Goal: Task Accomplishment & Management: Use online tool/utility

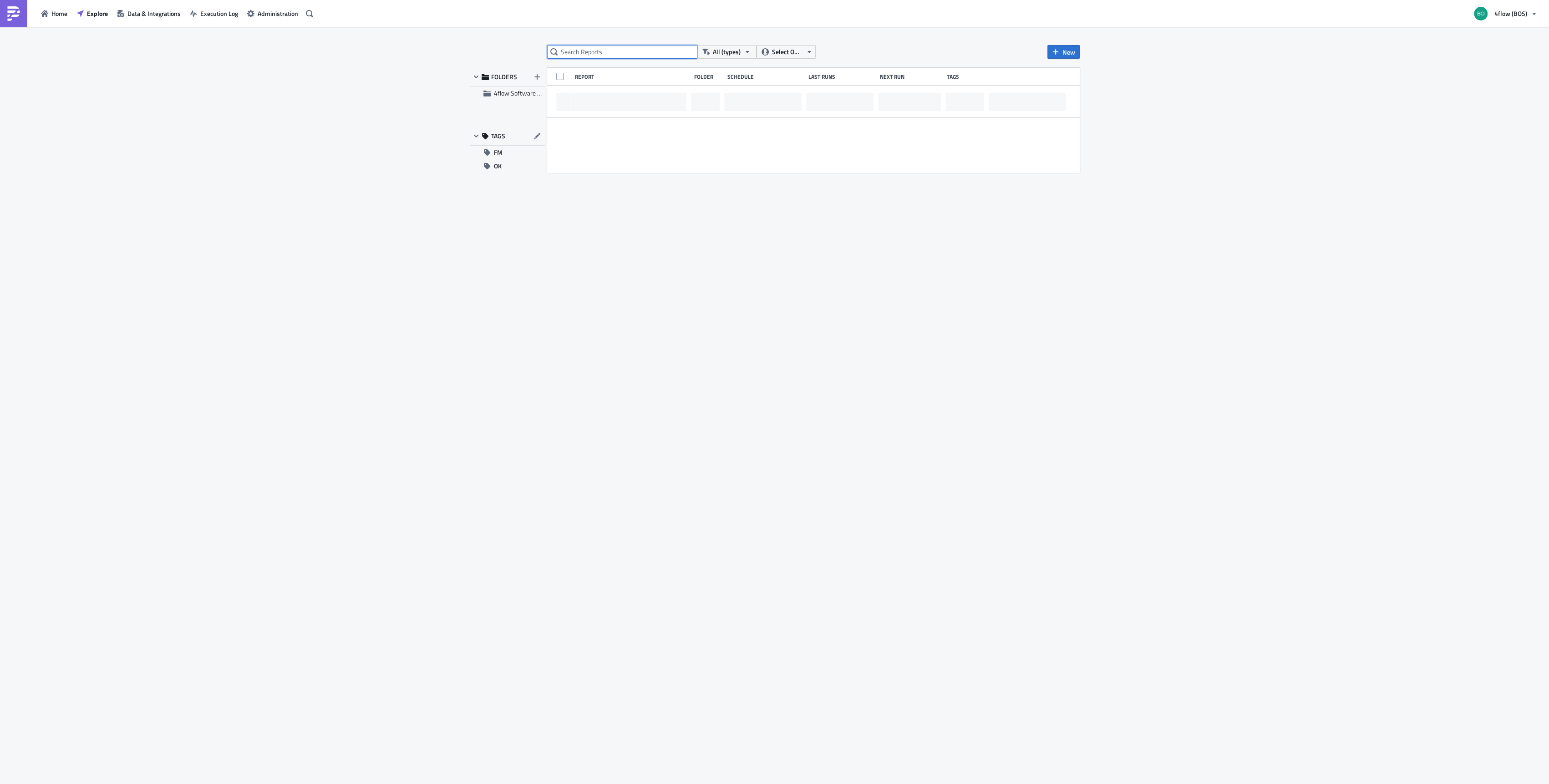
click at [576, 49] on input "text" at bounding box center [623, 52] width 150 height 14
click at [591, 48] on input "tyxhy" at bounding box center [623, 52] width 150 height 14
type input "tyxhy"
click at [632, 45] on input "tyxhy" at bounding box center [623, 52] width 150 height 14
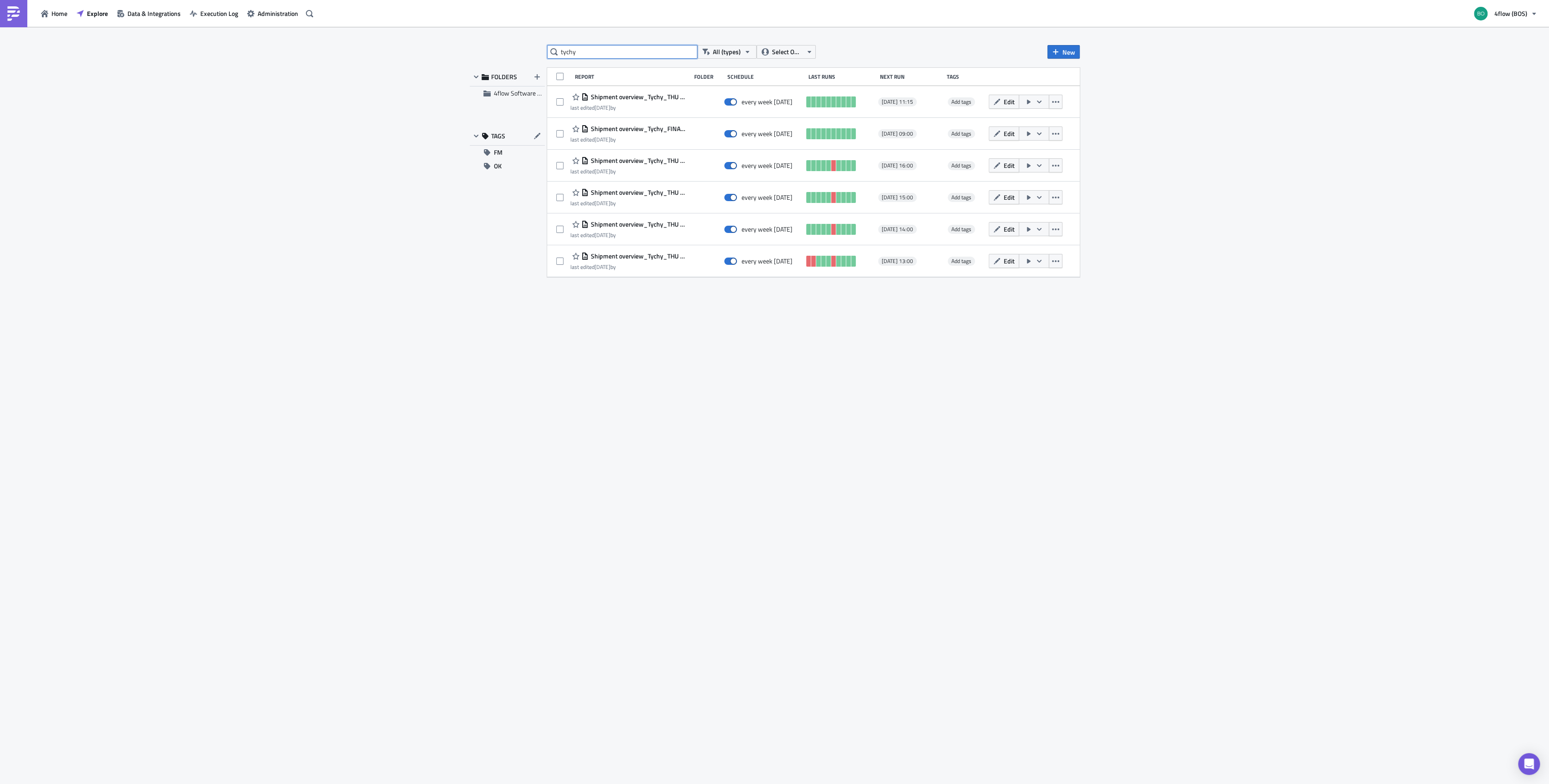
type input "tychy"
click at [672, 98] on span "Shipment overview_Tychy_THU saved until 11:00" at bounding box center [637, 96] width 97 height 8
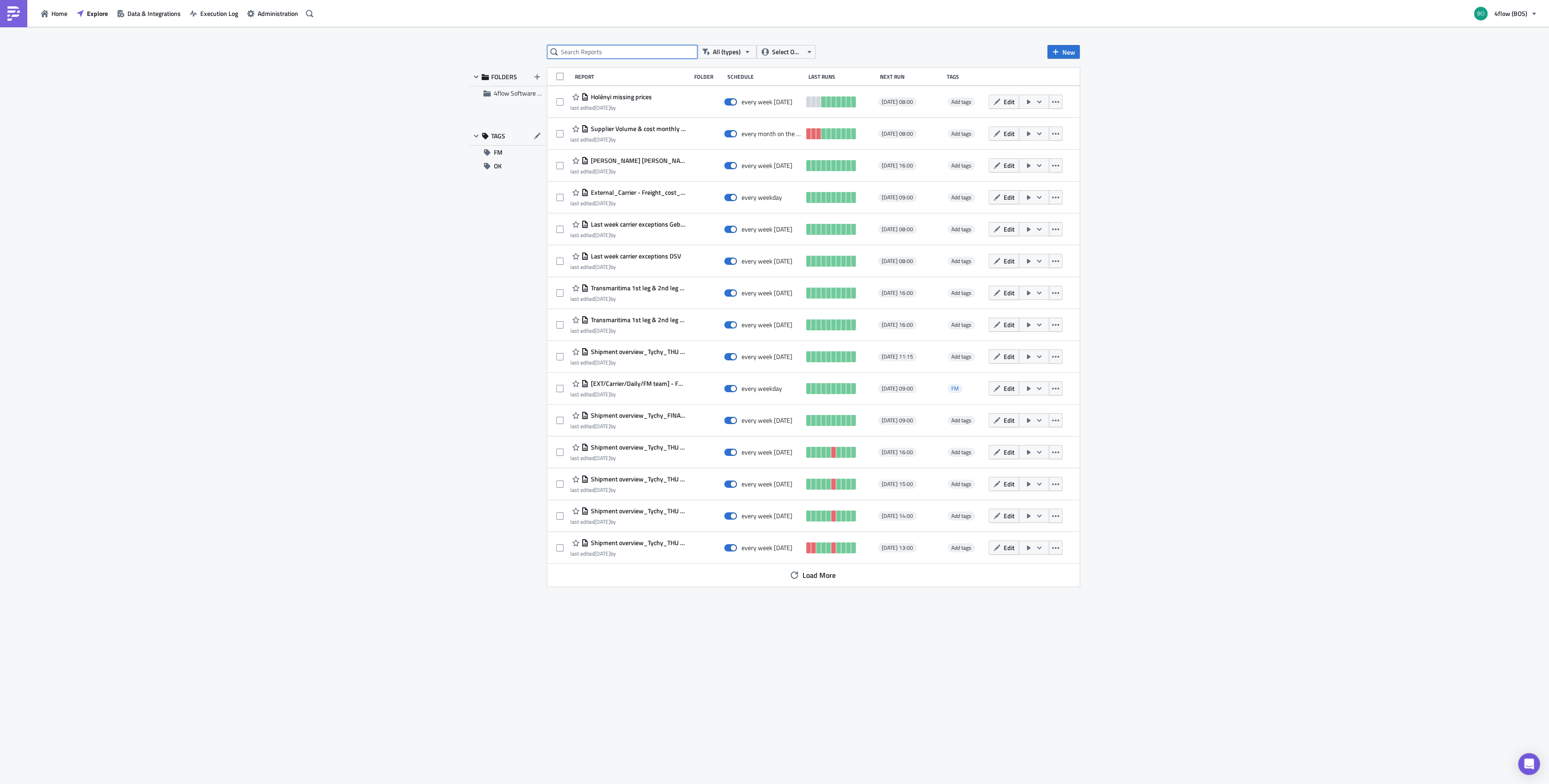
click at [637, 51] on input "text" at bounding box center [623, 52] width 150 height 14
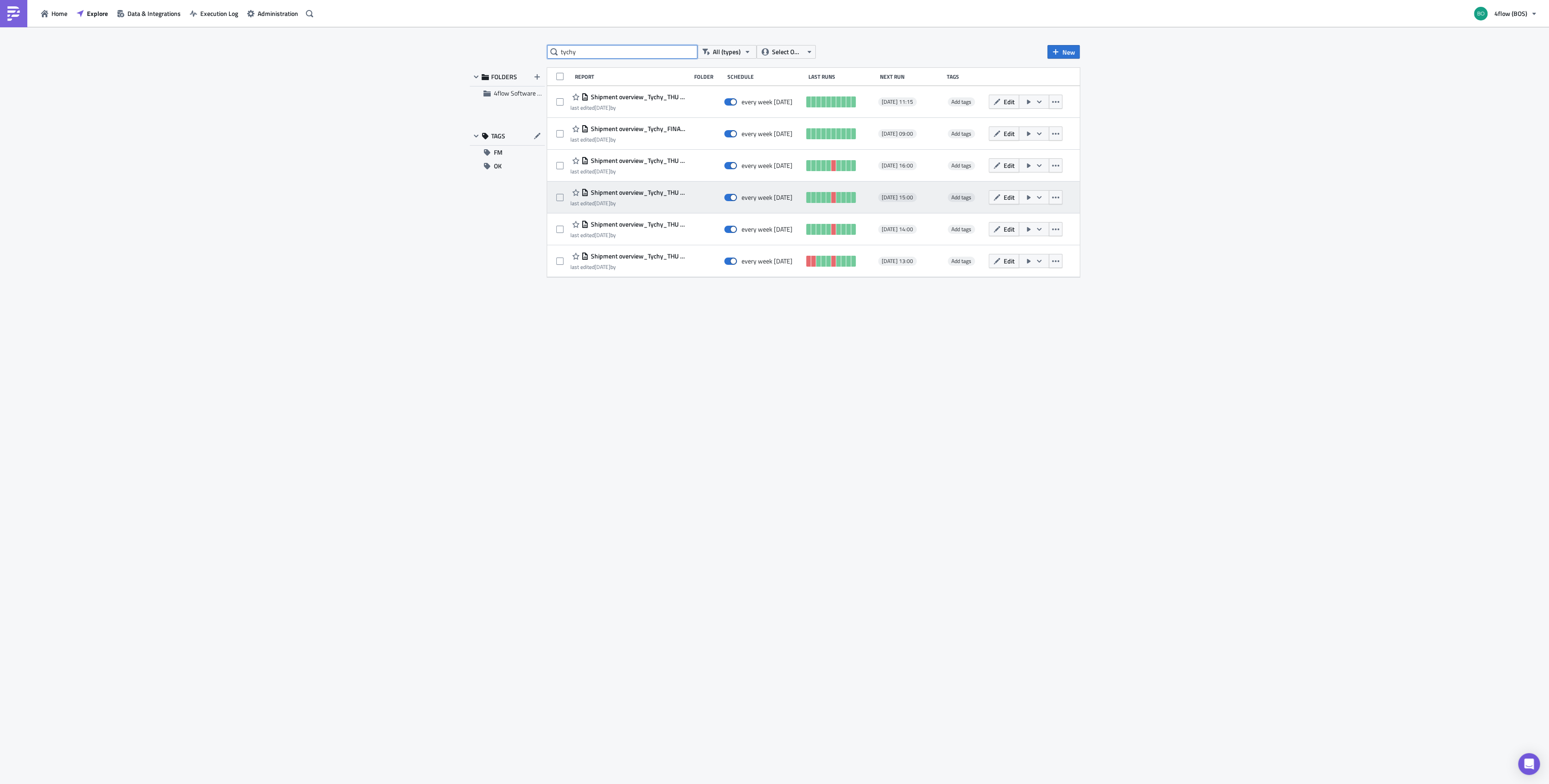
type input "tychy"
click at [641, 192] on span "Shipment overview_Tychy_THU 15:00" at bounding box center [637, 192] width 97 height 8
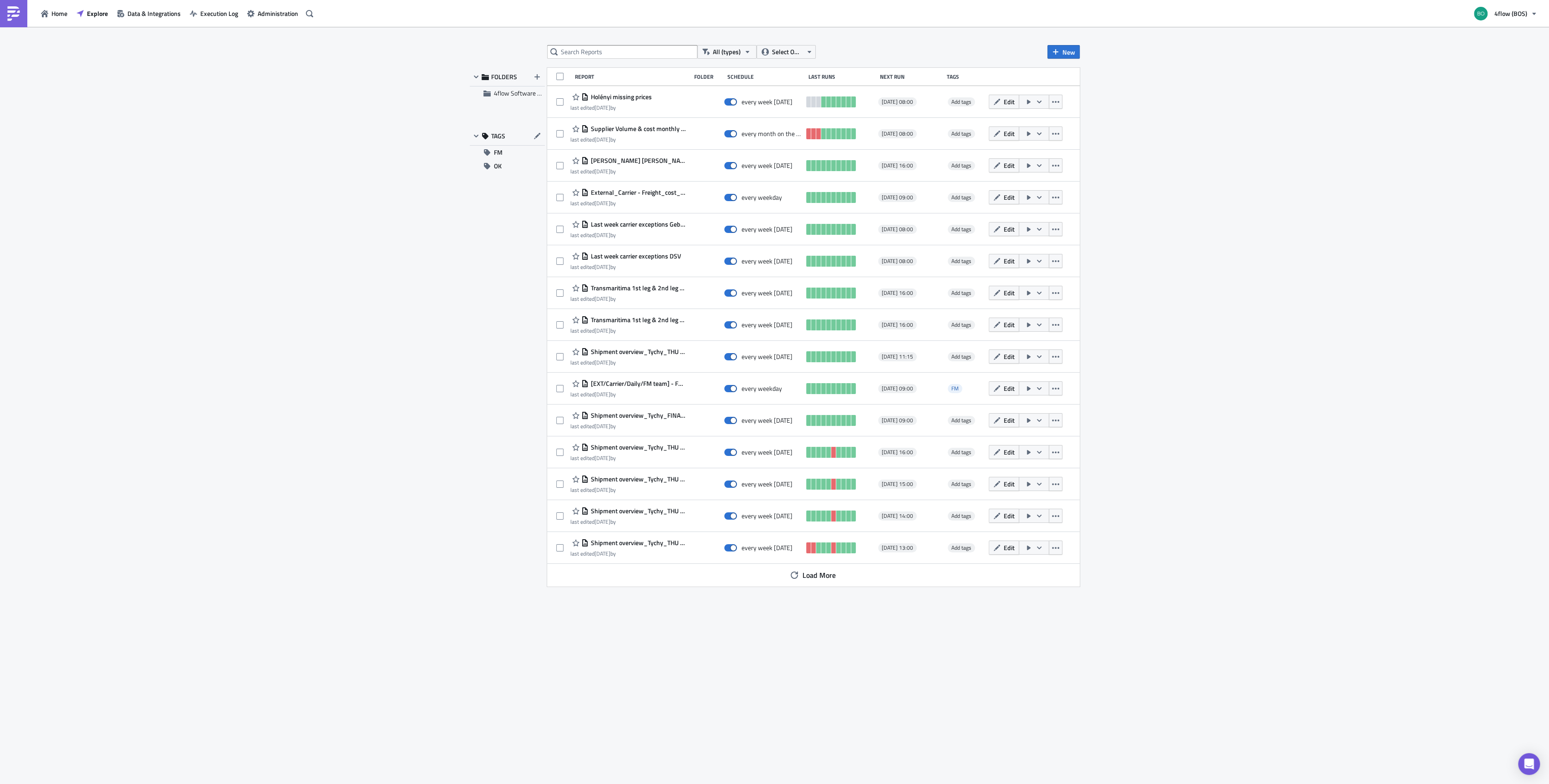
click at [620, 44] on div "All (types) Select Owner New FOLDERS 4flow Software KAM TAGS FM OK Report Folde…" at bounding box center [774, 406] width 1549 height 759
click at [617, 51] on input "text" at bounding box center [623, 52] width 150 height 14
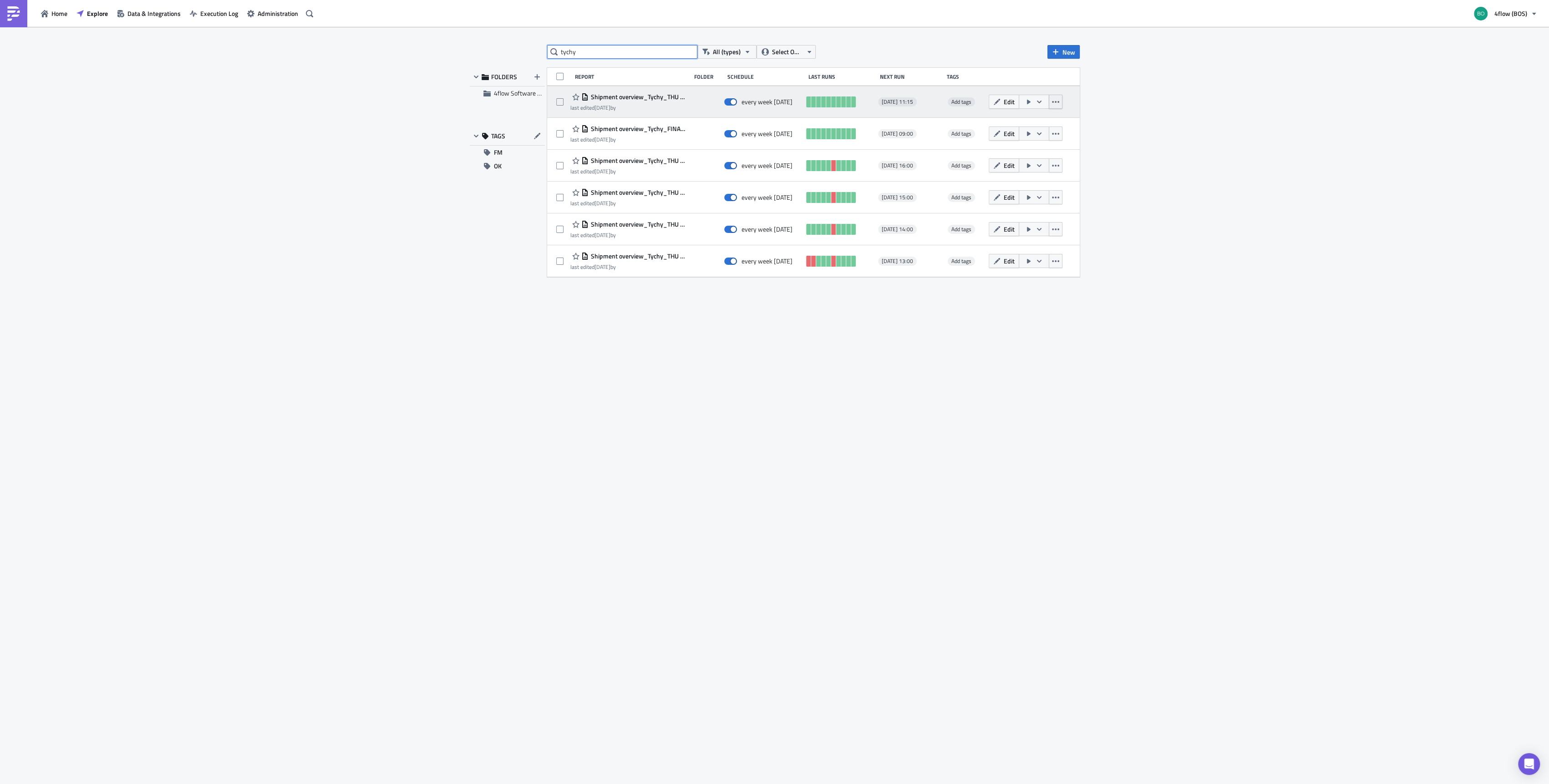
type input "tychy"
click at [1053, 105] on icon "button" at bounding box center [1056, 102] width 7 height 7
click at [1047, 121] on div "Duplicate" at bounding box center [1016, 124] width 81 height 9
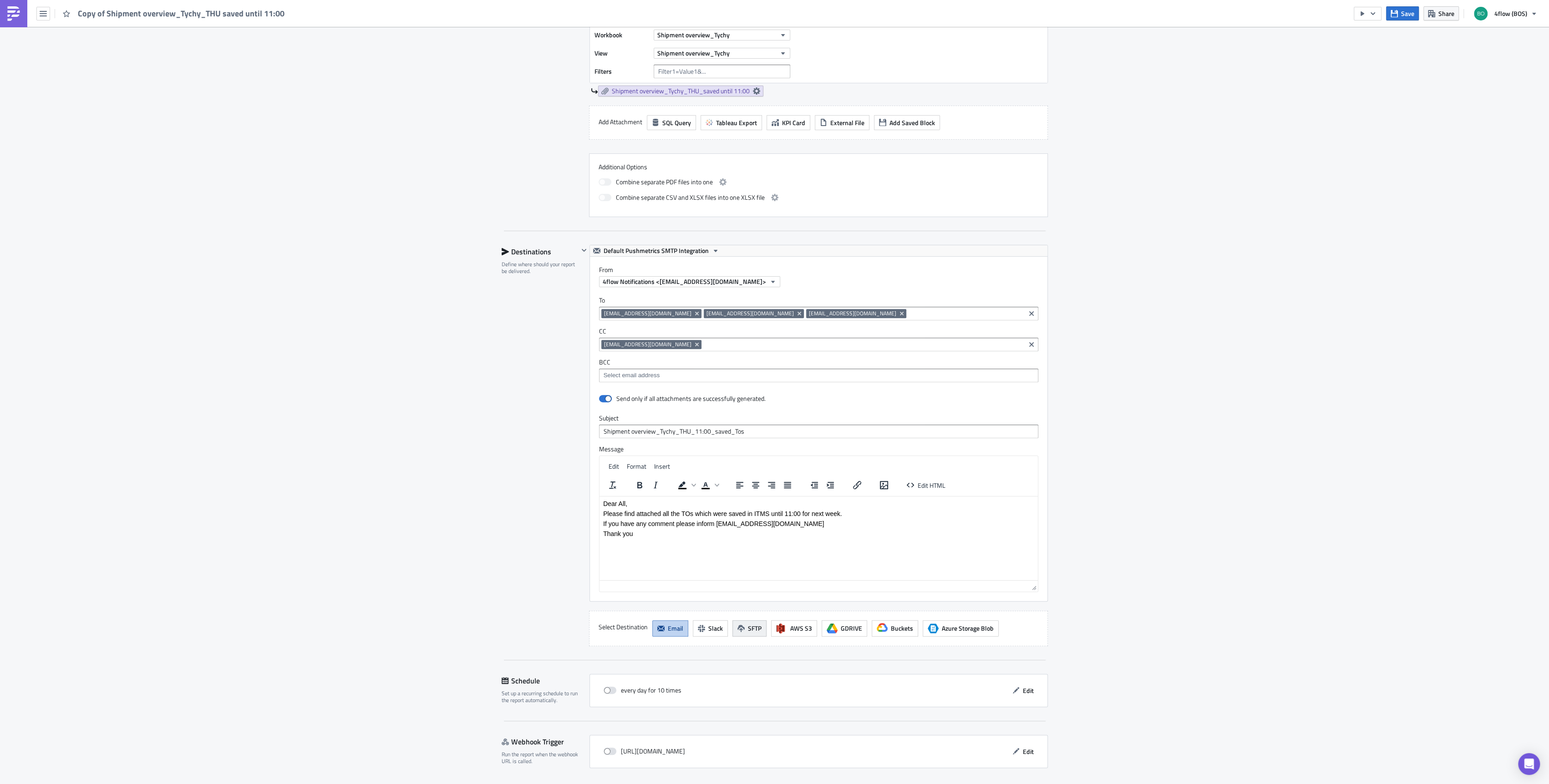
scroll to position [356, 0]
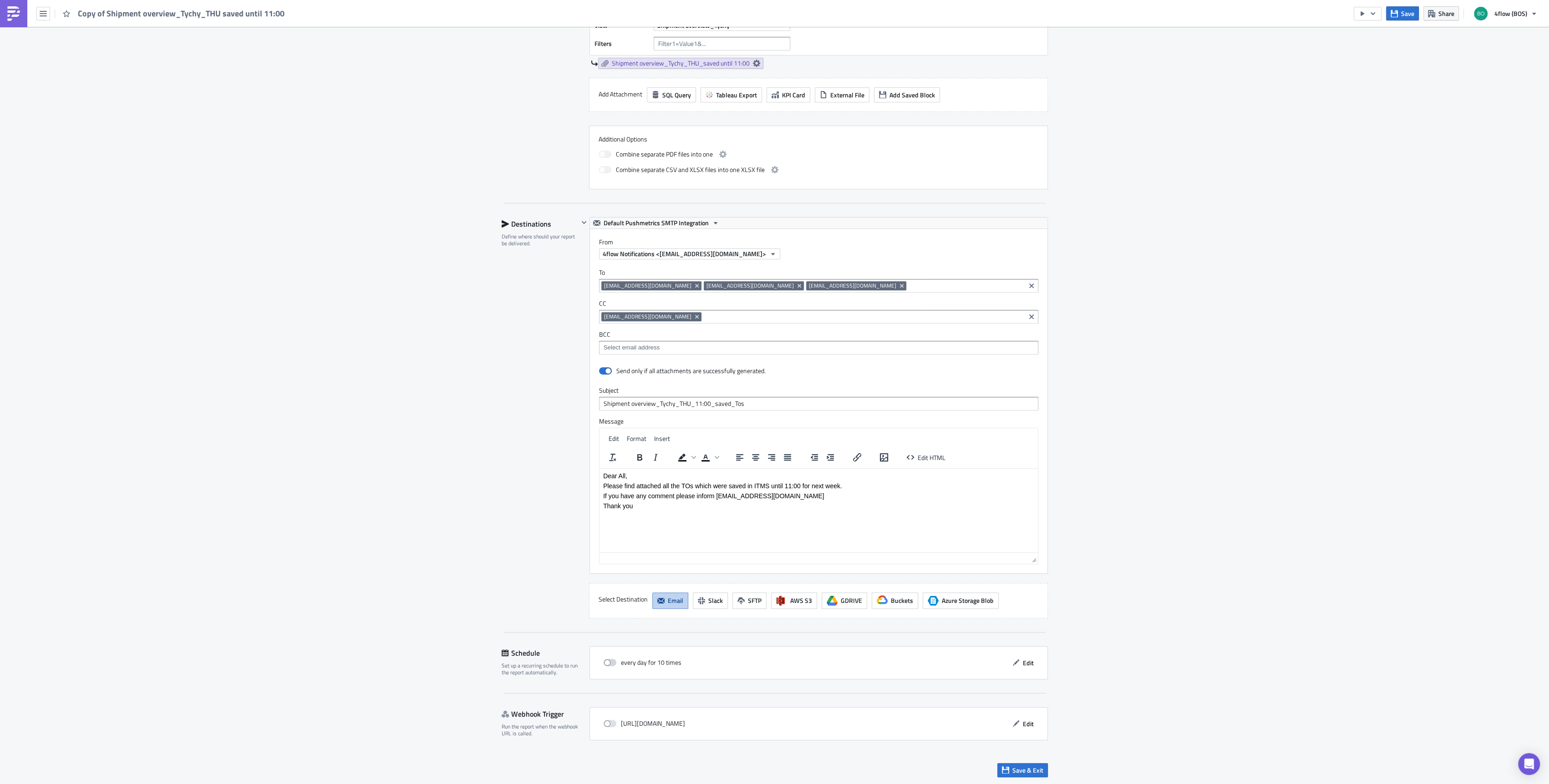
click at [608, 661] on span at bounding box center [610, 662] width 13 height 7
click at [608, 661] on input "checkbox" at bounding box center [608, 662] width 6 height 6
checkbox input "true"
click at [1025, 662] on span "Edit" at bounding box center [1028, 662] width 11 height 9
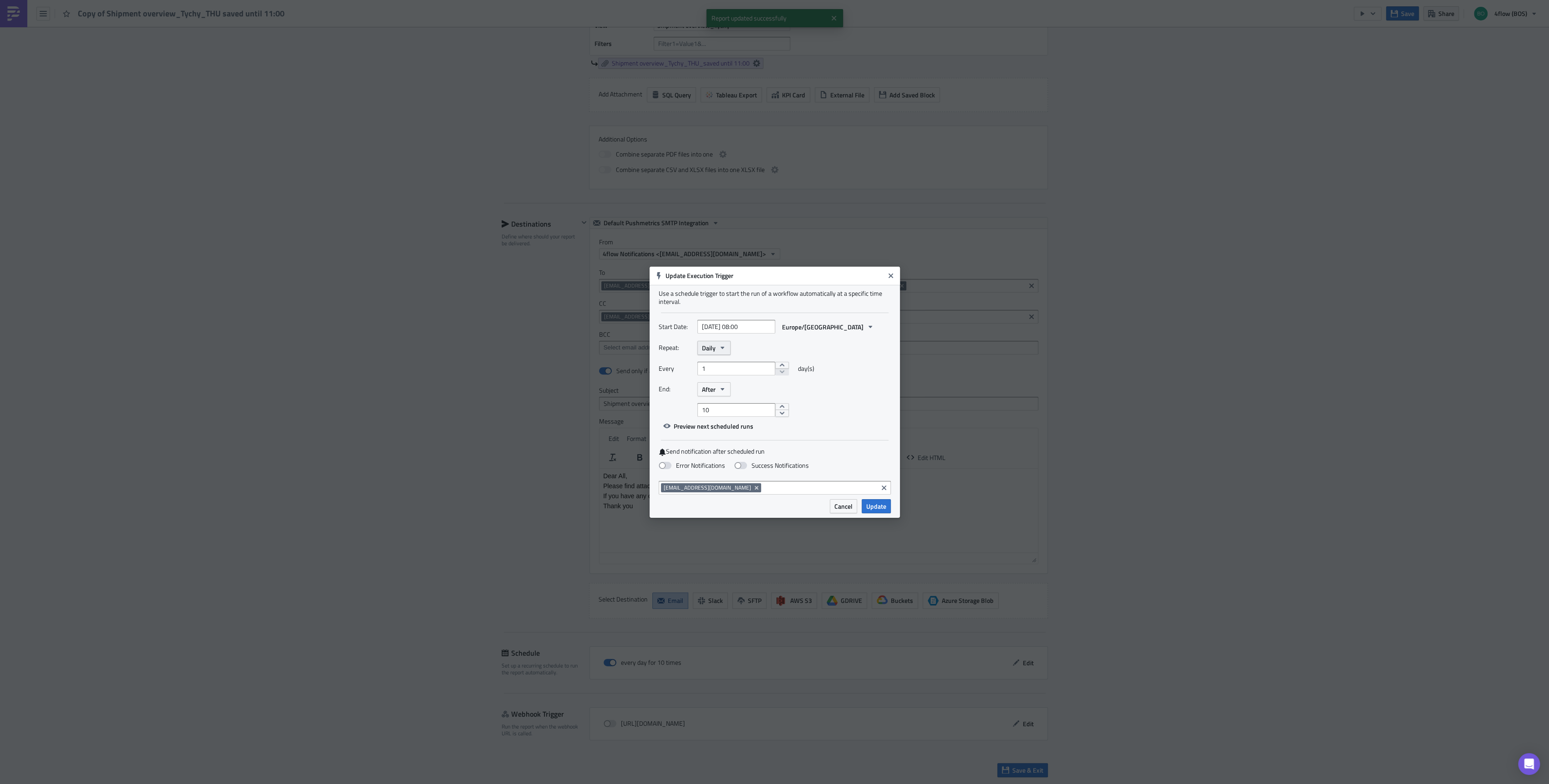
click at [716, 348] on button "Daily" at bounding box center [714, 347] width 33 height 14
click at [727, 391] on div "Weekly" at bounding box center [740, 392] width 75 height 9
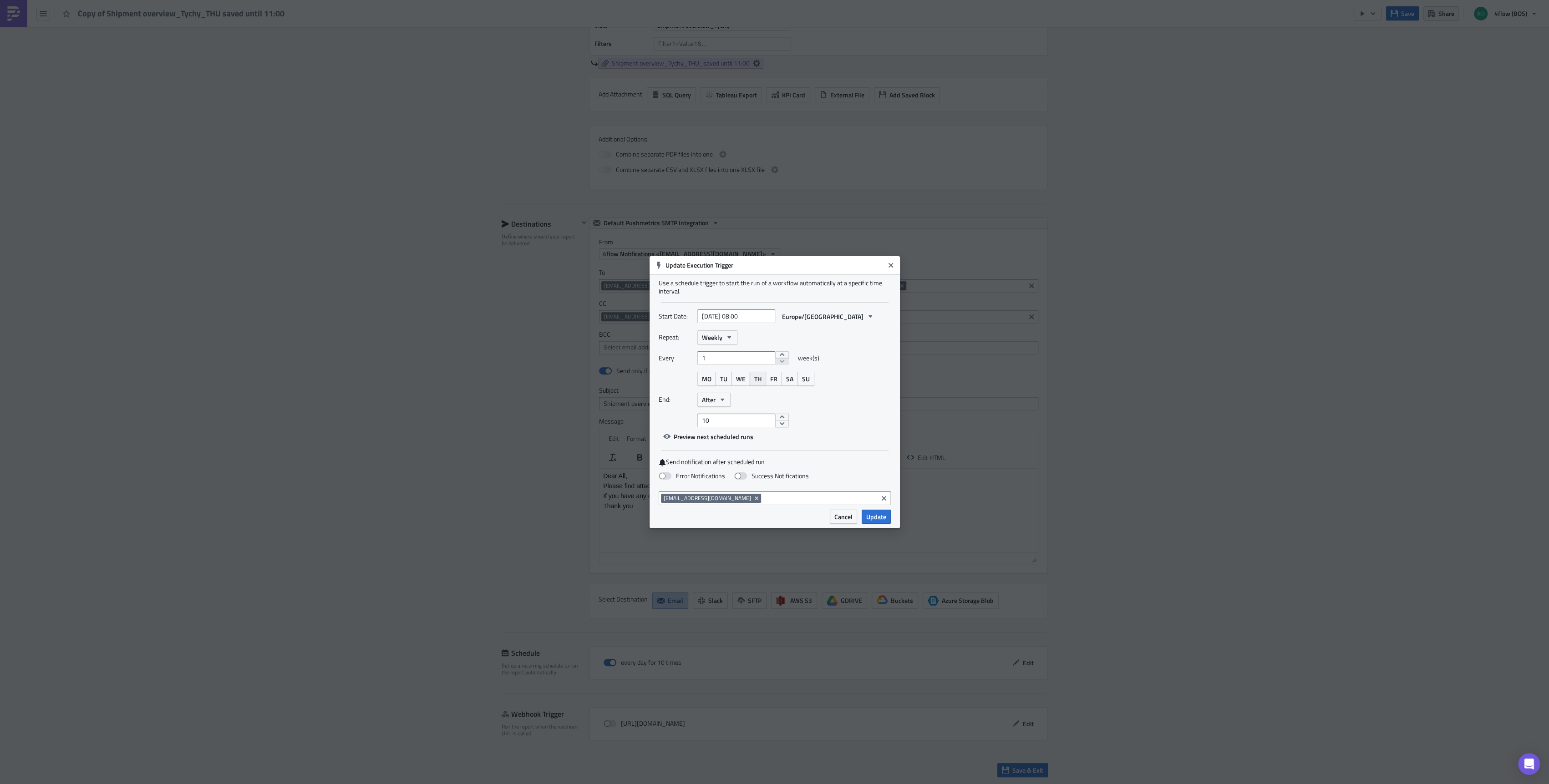
click at [758, 381] on span "TH" at bounding box center [758, 379] width 7 height 9
select select "8"
select select "2025"
drag, startPoint x: 743, startPoint y: 317, endPoint x: 738, endPoint y: 315, distance: 5.4
click at [738, 315] on input "[DATE] 08:00" at bounding box center [736, 316] width 78 height 14
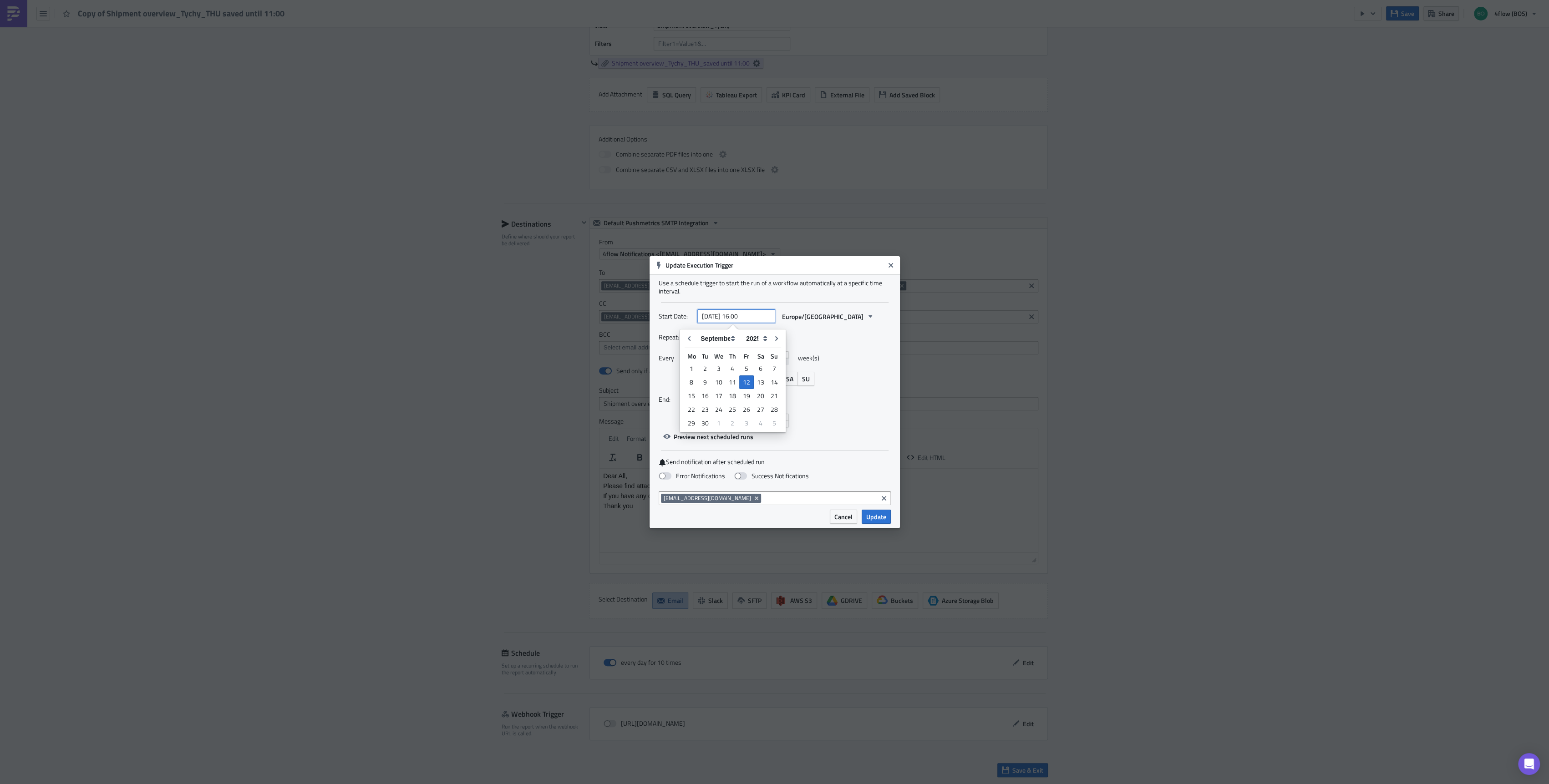
type input "[DATE] 16:00"
click at [805, 339] on div "Repeat: Weekly" at bounding box center [775, 337] width 232 height 14
click at [721, 405] on button "After" at bounding box center [714, 399] width 33 height 14
click at [722, 416] on div "Never" at bounding box center [740, 417] width 75 height 9
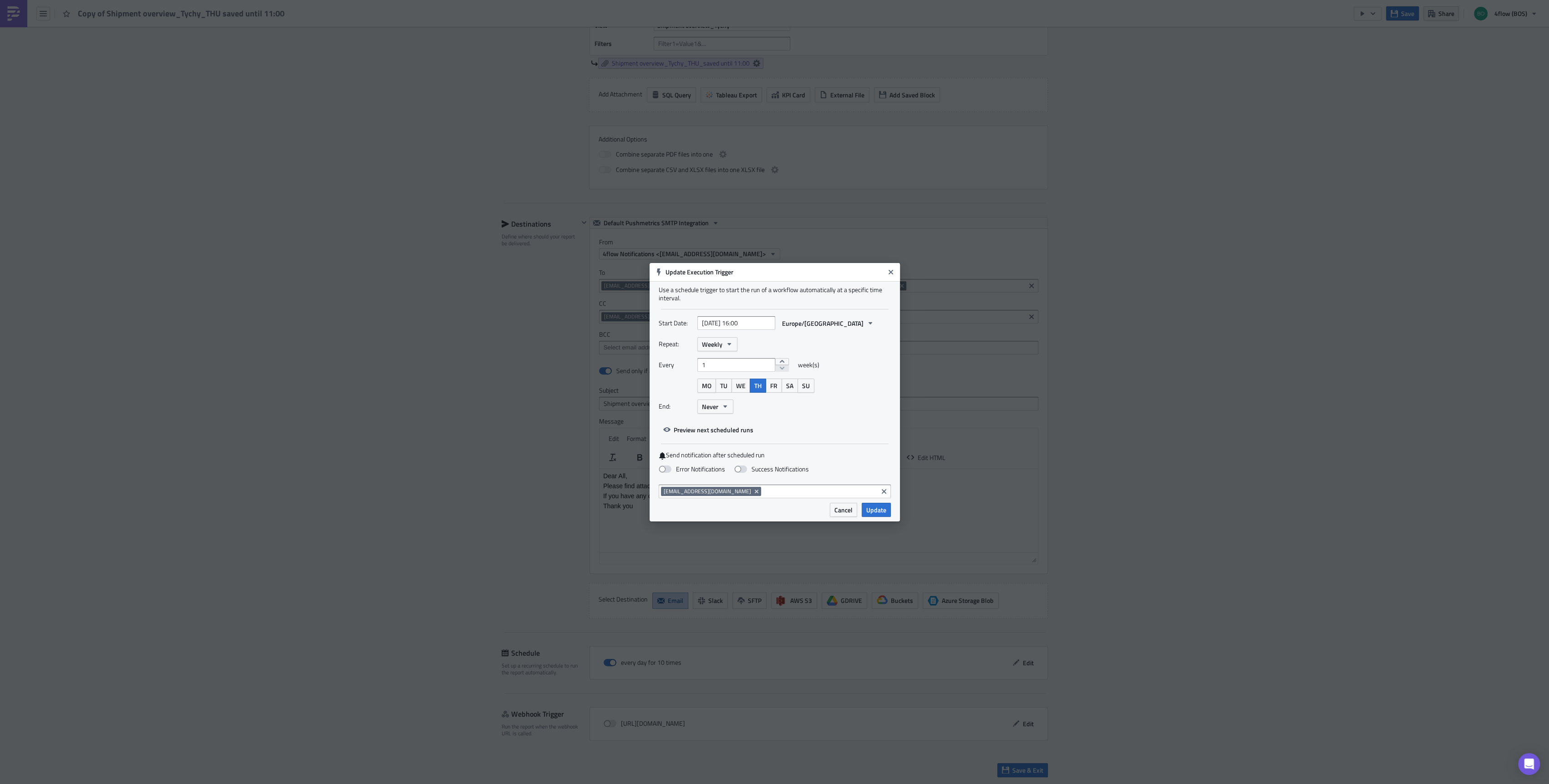
click at [836, 418] on div "Repeat: Weekly Every 1 week(s) MO TU WE TH FR SA SU End: Never" at bounding box center [775, 379] width 232 height 84
click at [875, 508] on span "Update" at bounding box center [876, 509] width 20 height 9
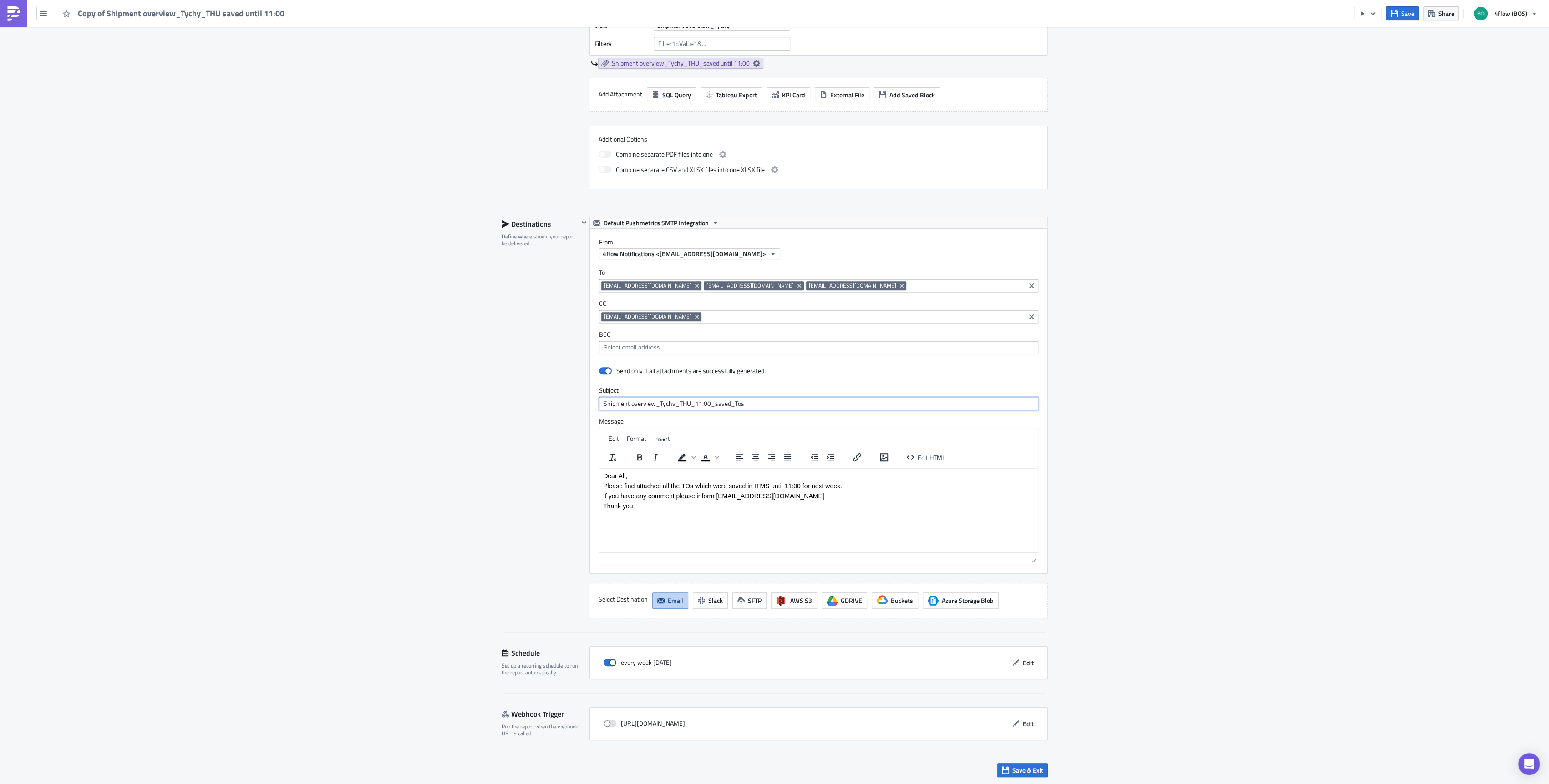
drag, startPoint x: 685, startPoint y: 405, endPoint x: 837, endPoint y: 413, distance: 152.2
click at [837, 412] on div "Send only if all attachments are successfully generated. Subject Shipment overv…" at bounding box center [819, 469] width 458 height 210
type input "Shipment overview_Tychy_THU"
click at [1068, 489] on div "Execution Log Edit " Copy of Shipment overview_Tychy_THU saved until 11:00 " Dr…" at bounding box center [774, 228] width 1549 height 1115
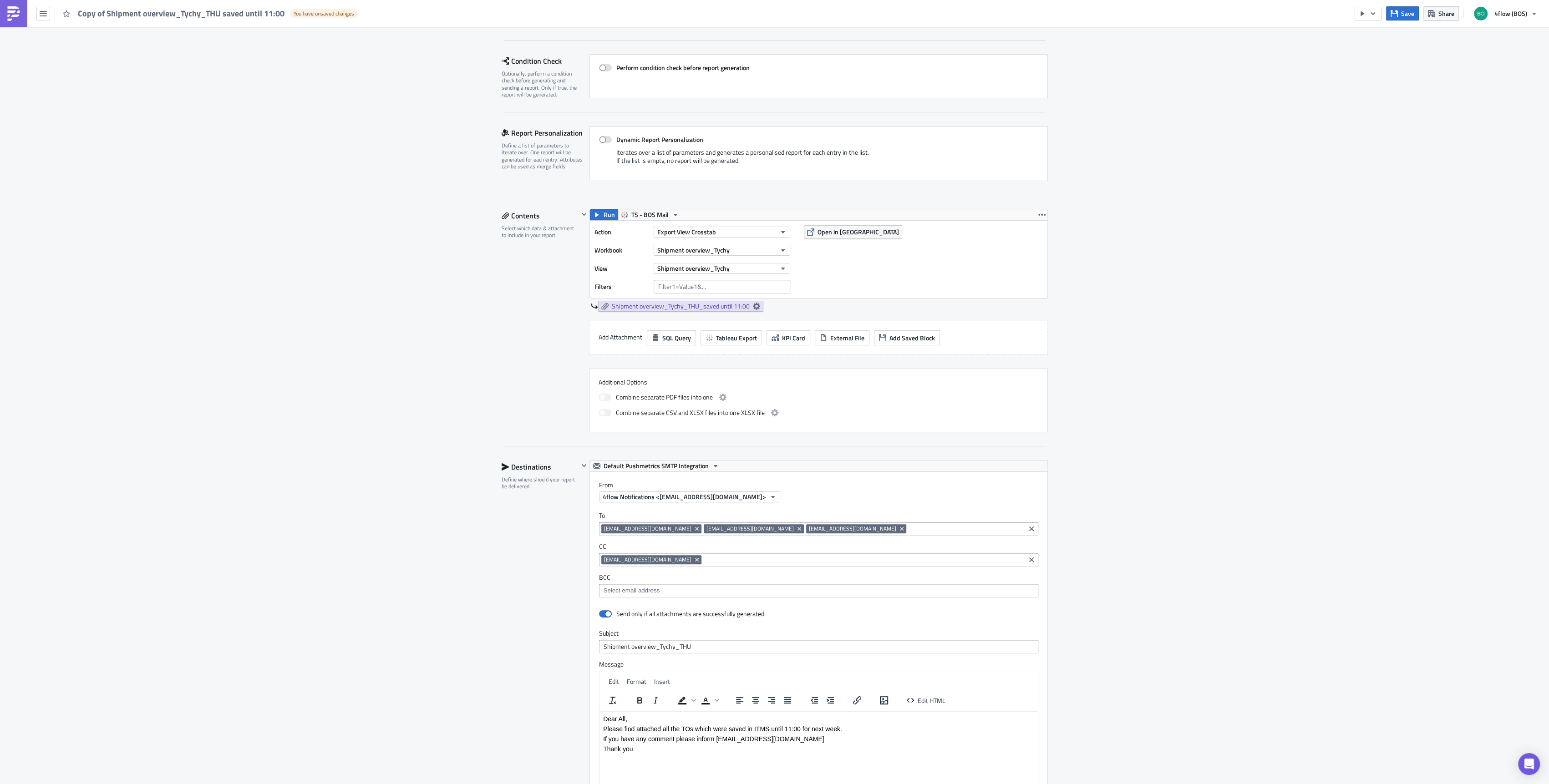
scroll to position [0, 0]
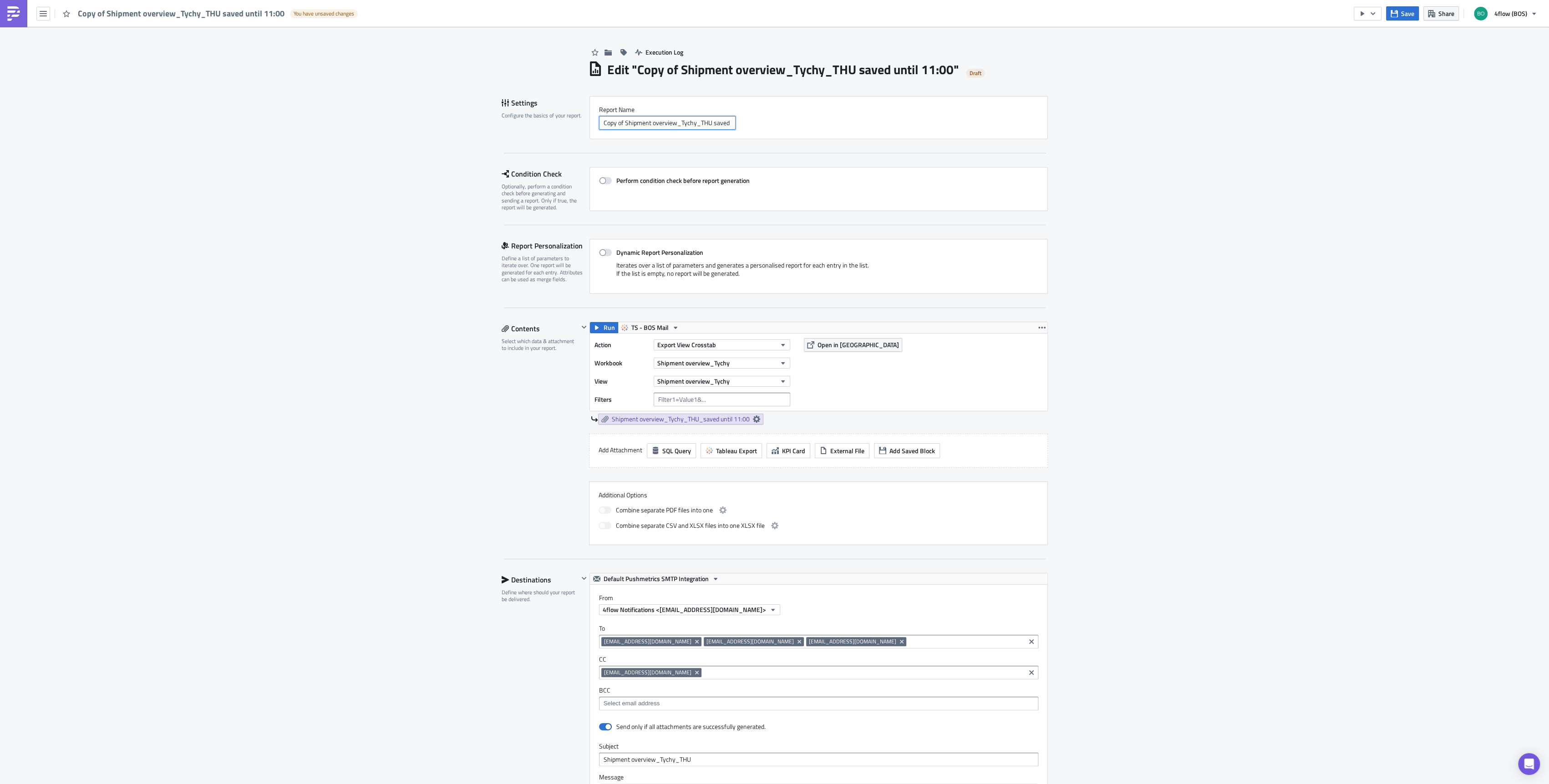
click at [617, 120] on input "Copy of Shipment overview_Tychy_THU saved until 11:00" at bounding box center [667, 122] width 136 height 14
drag, startPoint x: 621, startPoint y: 122, endPoint x: 572, endPoint y: 122, distance: 49.0
click at [573, 122] on div "Settings Configure the basics of your report. Report Nam﻿e Copy of Shipment ove…" at bounding box center [775, 117] width 547 height 44
drag, startPoint x: 675, startPoint y: 122, endPoint x: 804, endPoint y: 133, distance: 129.5
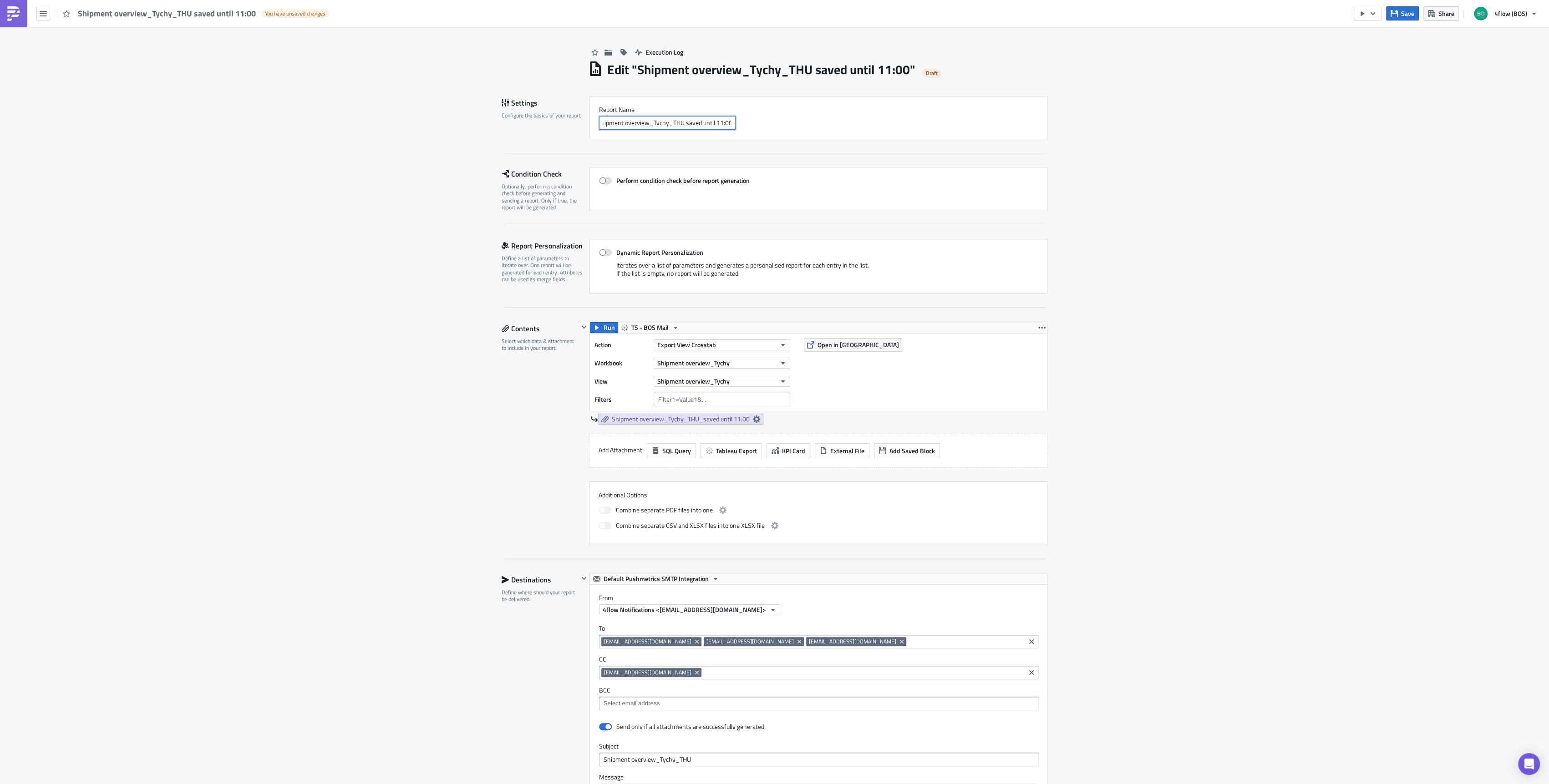
click at [804, 133] on div "Report Nam﻿e Shipment overview_Tychy_THU saved until 11:00" at bounding box center [819, 117] width 458 height 44
click at [716, 120] on input "Shipment overview_Tychy_THU saved until 11:00" at bounding box center [667, 122] width 136 height 14
drag, startPoint x: 712, startPoint y: 122, endPoint x: 791, endPoint y: 124, distance: 79.0
click at [791, 124] on div "Shipment overview_Tychy_THU saved until 11:00" at bounding box center [819, 122] width 439 height 14
type input "Shipment overview_Tychy_THU saved until 16:00"
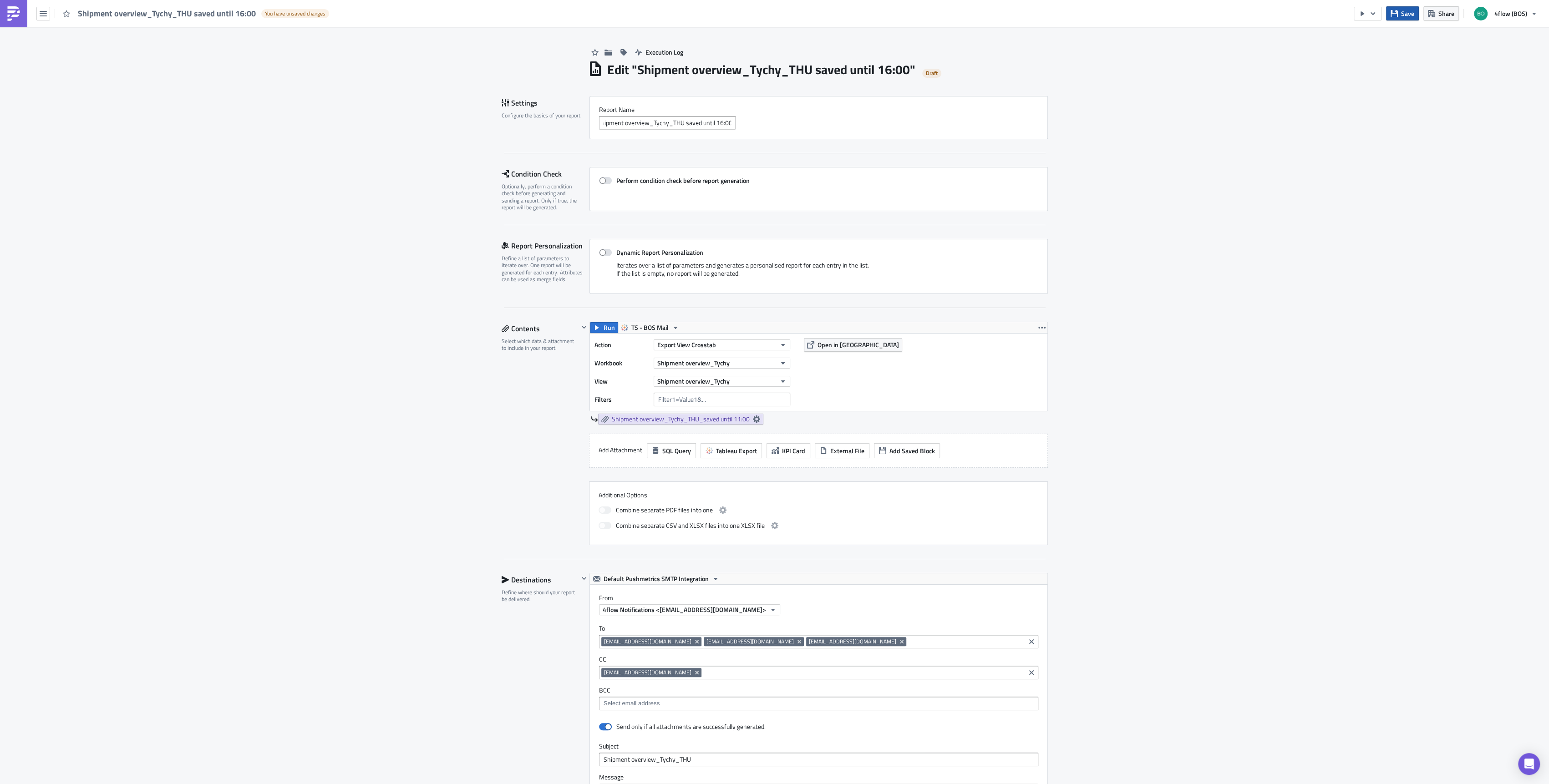
click at [1406, 11] on span "Save" at bounding box center [1408, 13] width 13 height 9
click at [40, 16] on icon "button" at bounding box center [44, 14] width 7 height 7
click at [77, 62] on div "Explore" at bounding box center [82, 64] width 60 height 9
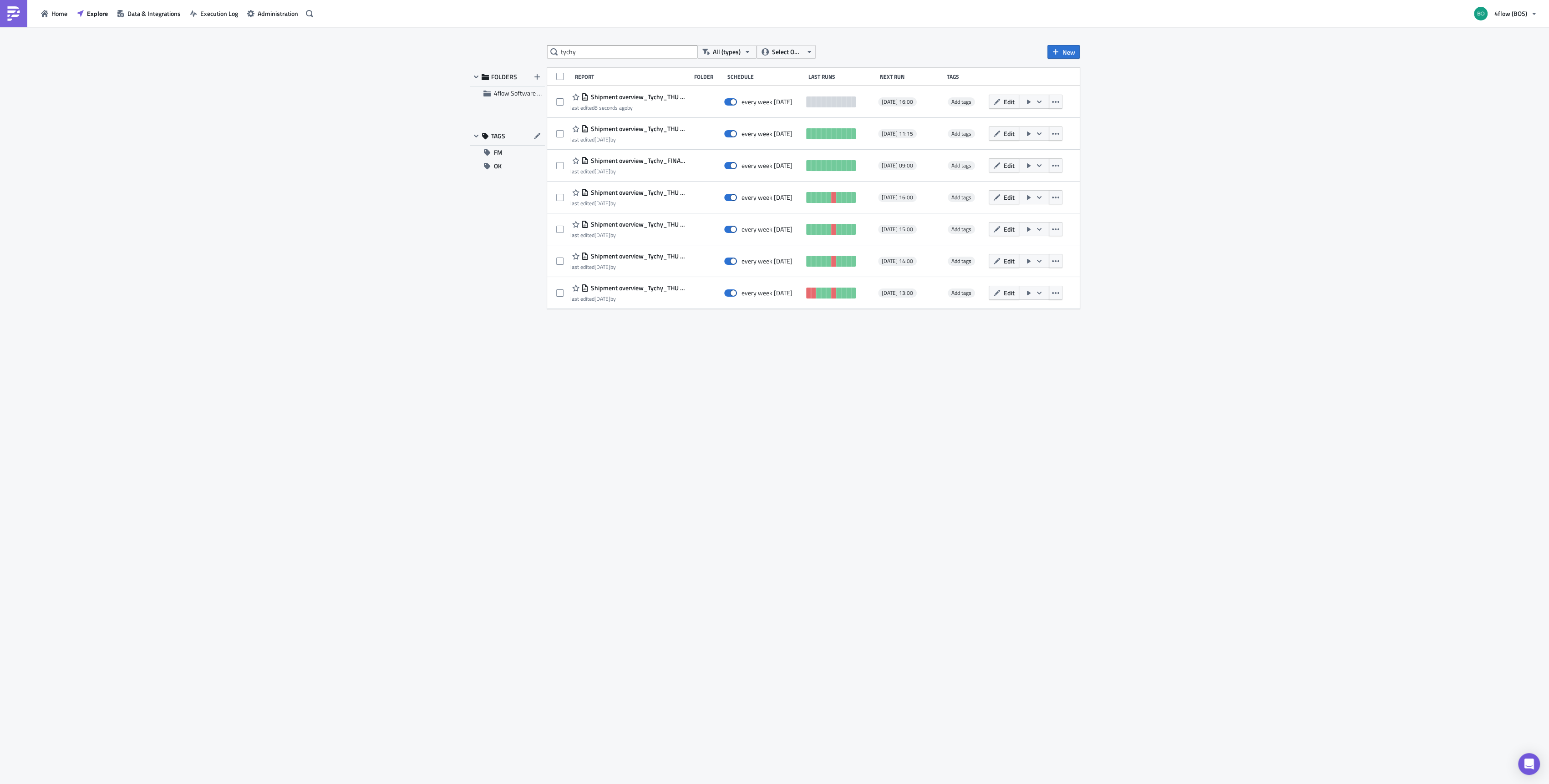
type input "tychy"
